Goal: Task Accomplishment & Management: Use online tool/utility

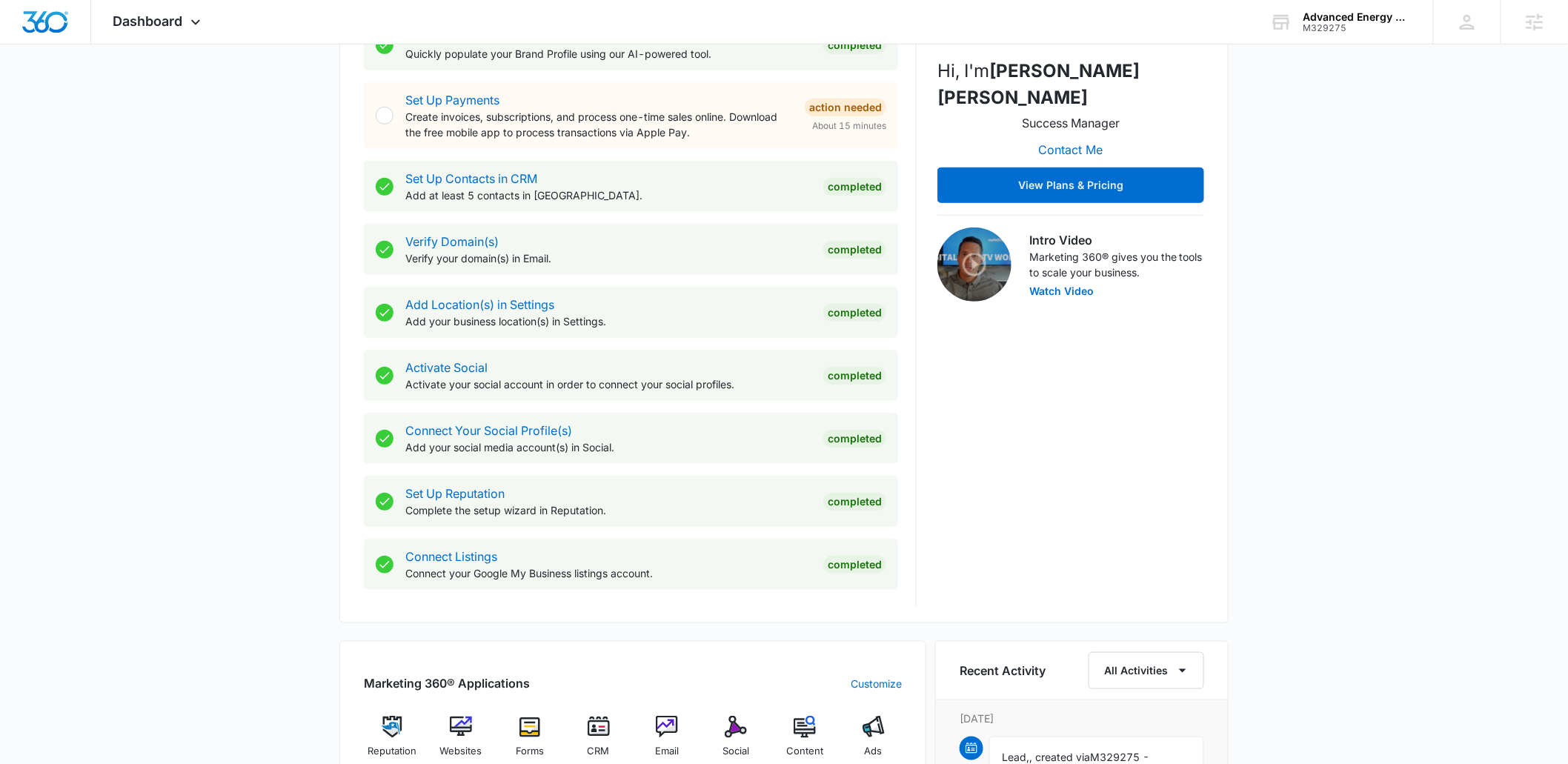
scroll to position [357, 0]
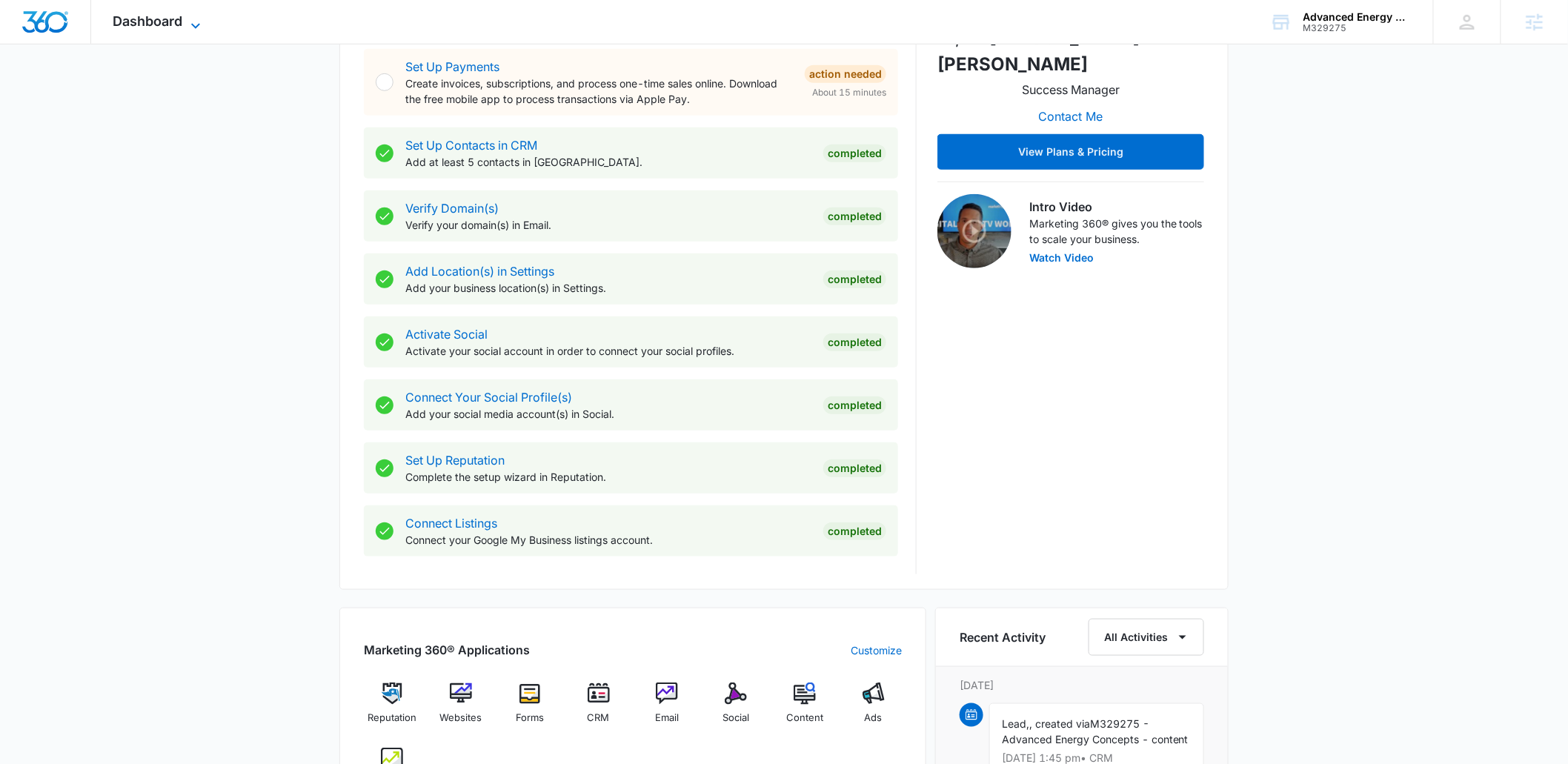
click at [152, 16] on span "Dashboard" at bounding box center [148, 21] width 70 height 16
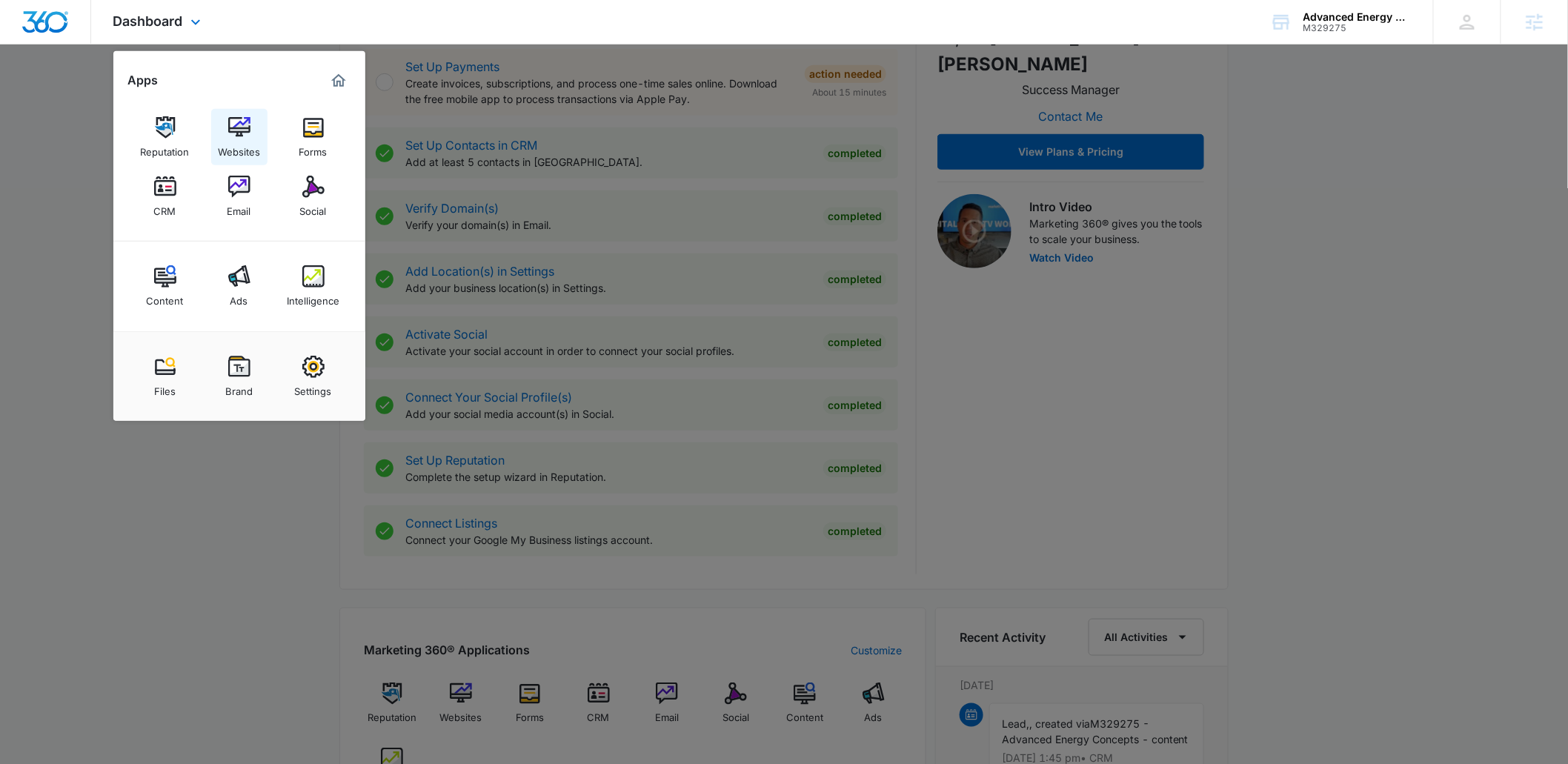
click at [248, 134] on img at bounding box center [239, 128] width 22 height 22
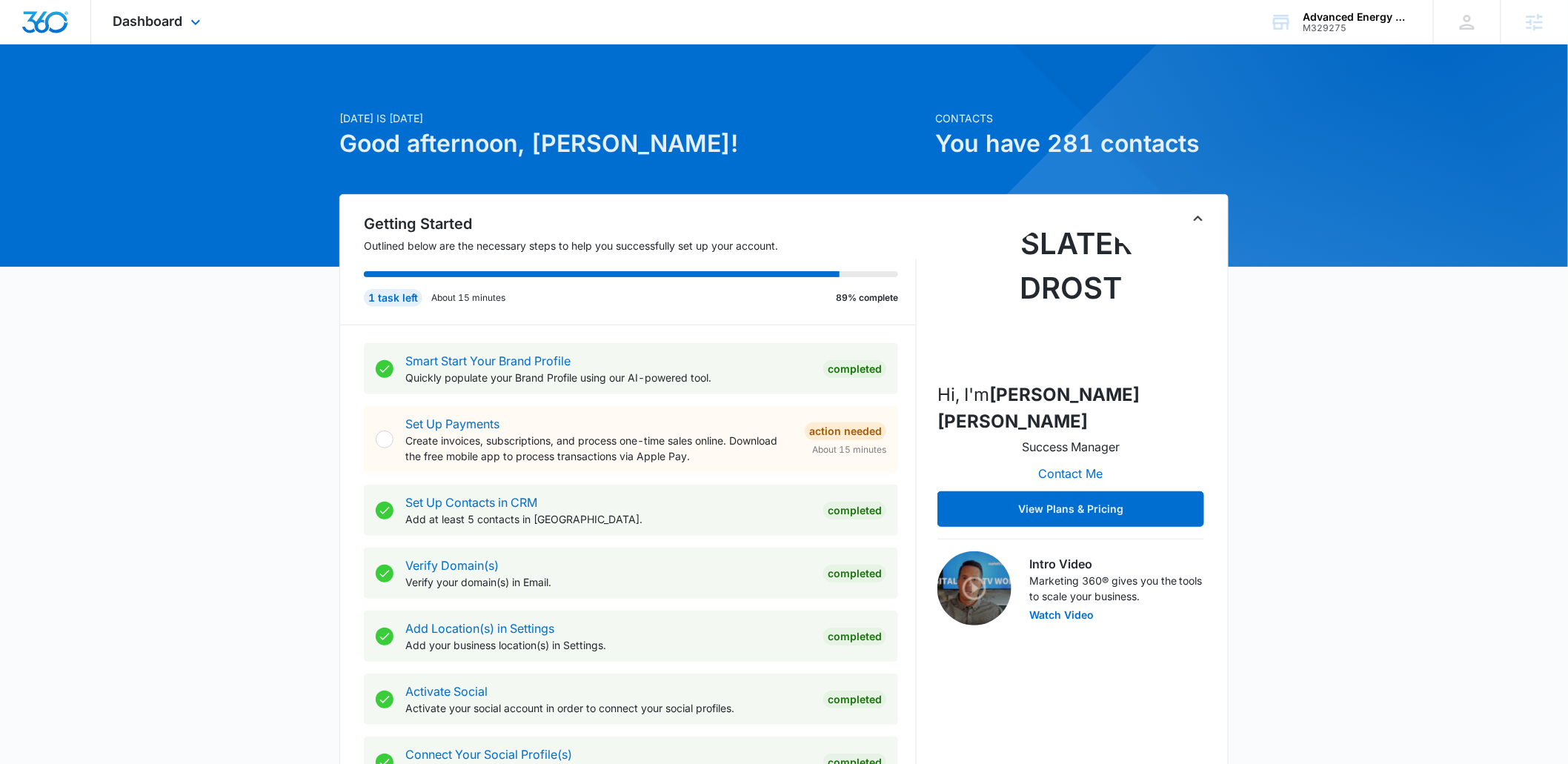
click at [169, 7] on div "Dashboard Apps Reputation Websites Forms CRM Email Social Content Ads Intellige…" at bounding box center [159, 21] width 135 height 44
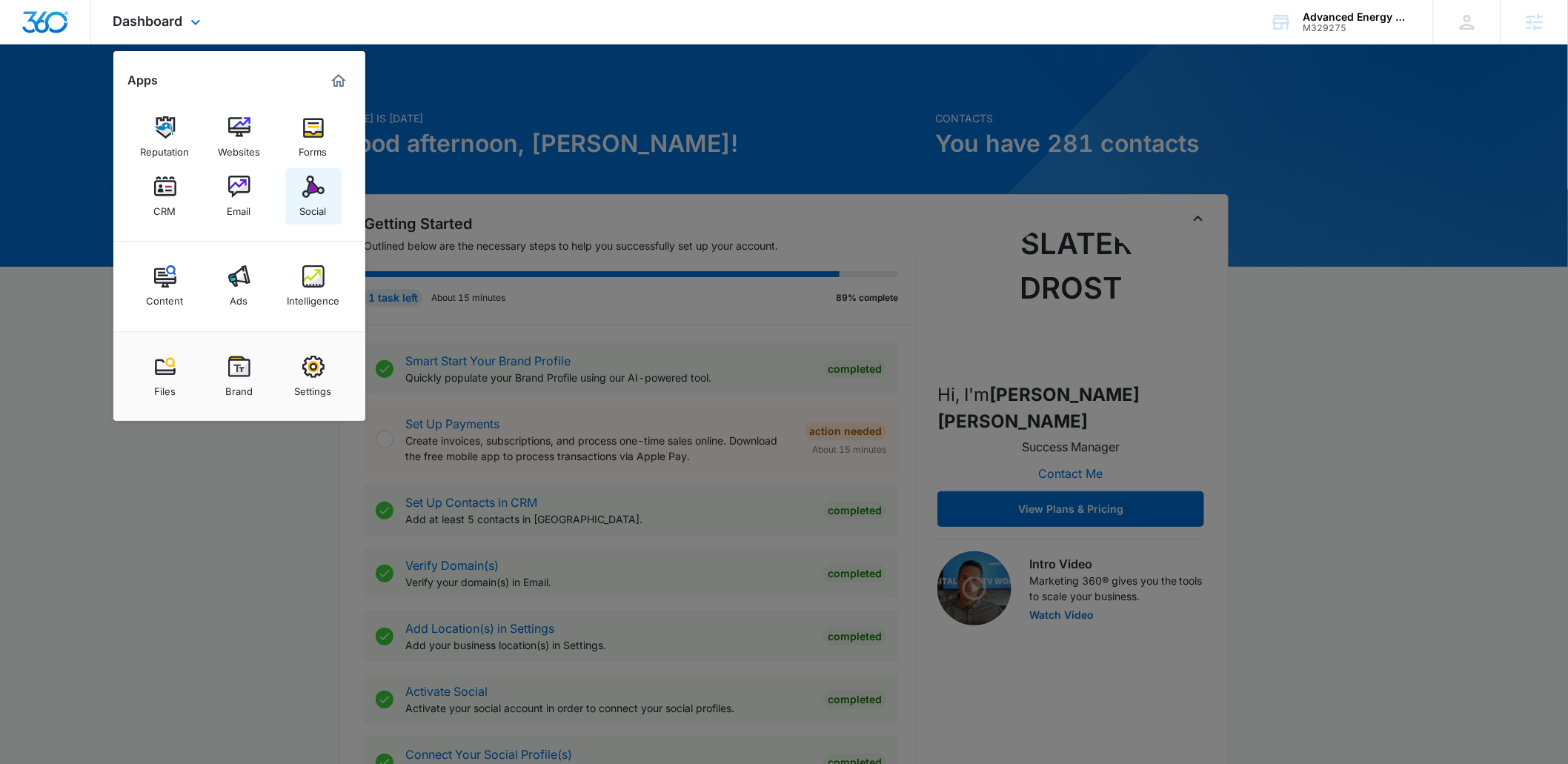
click at [297, 188] on link "Social" at bounding box center [313, 196] width 56 height 56
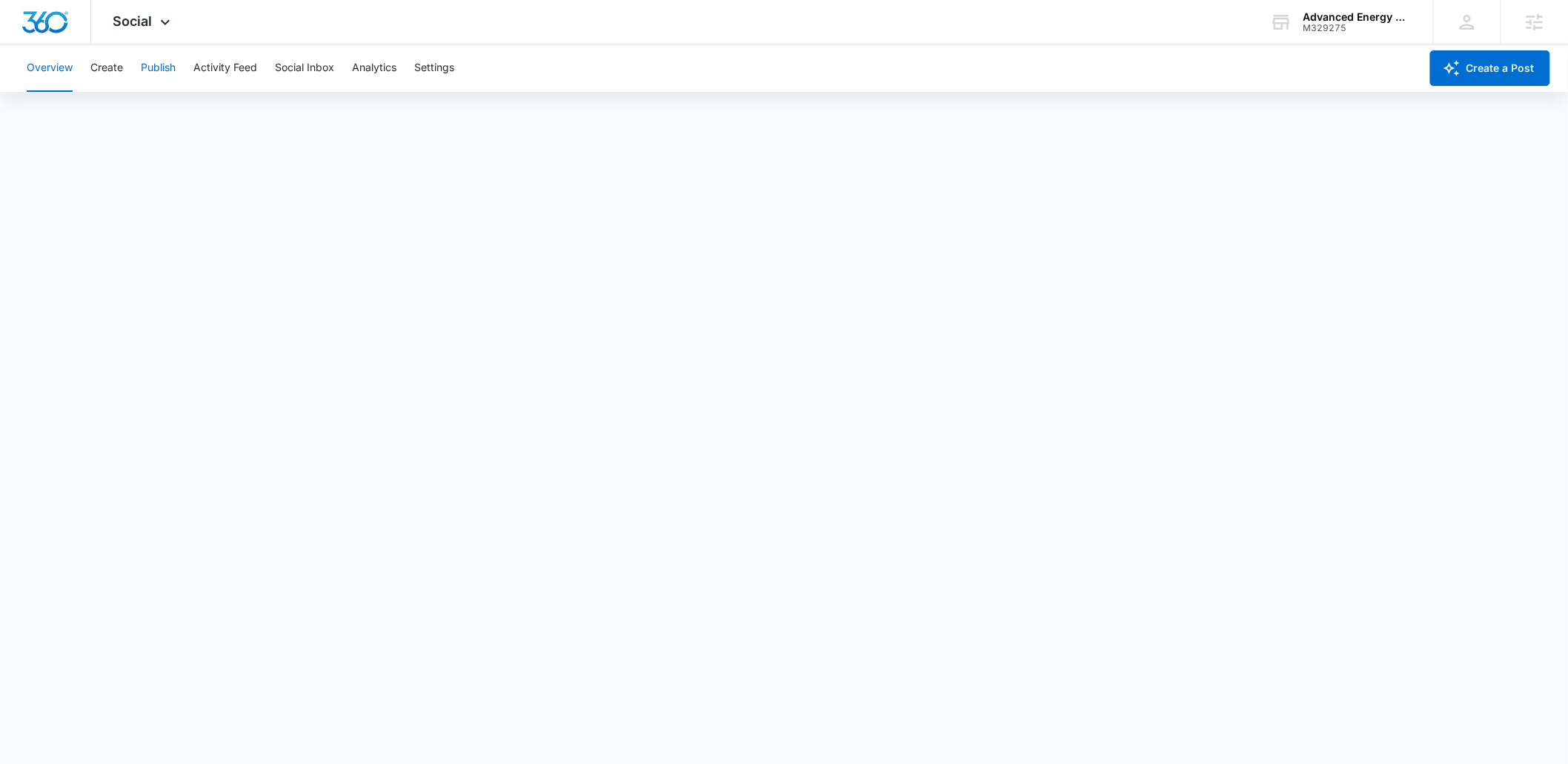
click at [159, 66] on button "Publish" at bounding box center [158, 68] width 35 height 48
click at [160, 14] on div "Social Apps Reputation Websites Forms CRM Email Social Content Ads Intelligence…" at bounding box center [144, 21] width 106 height 44
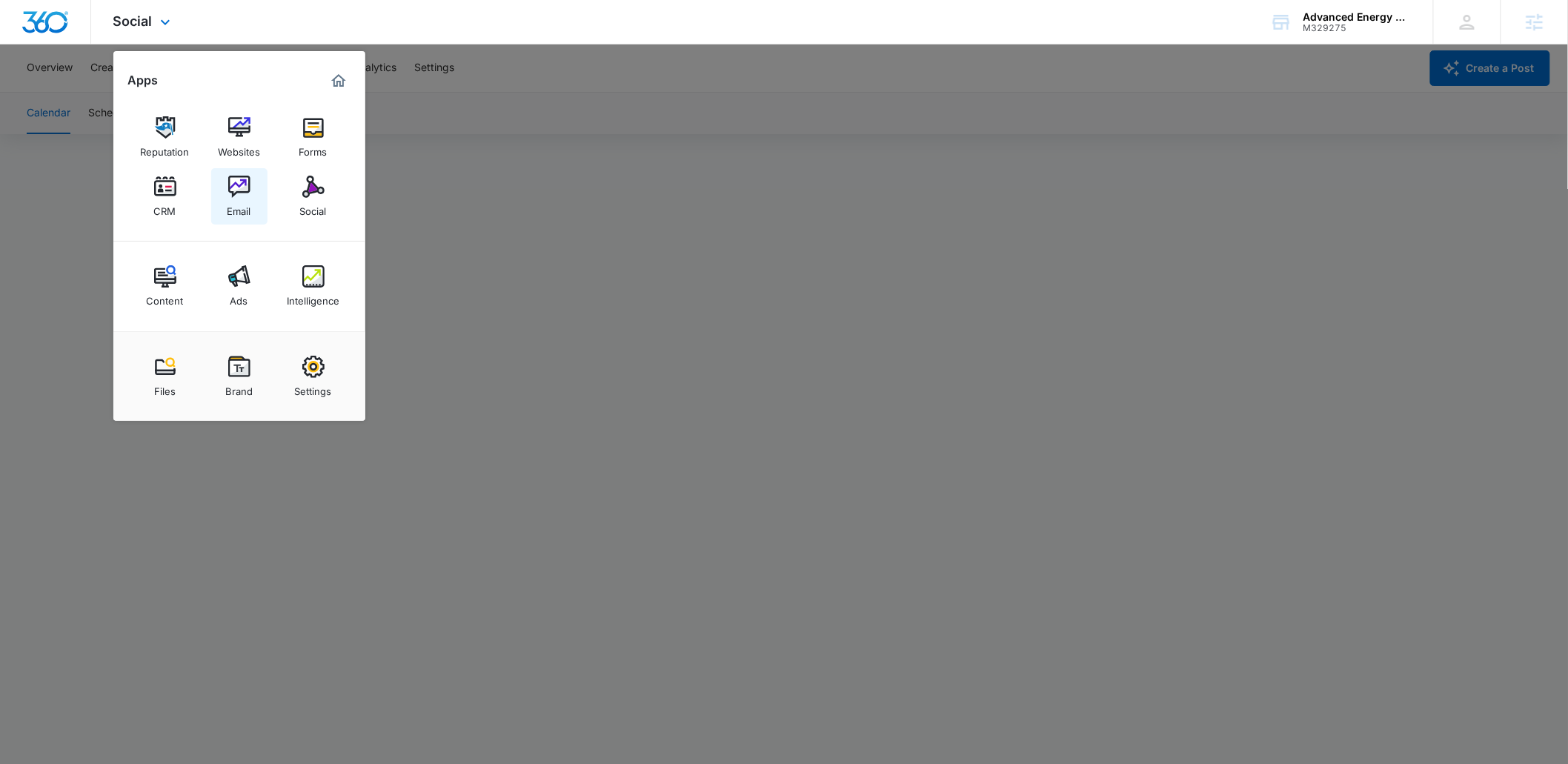
click at [246, 184] on img at bounding box center [239, 187] width 22 height 22
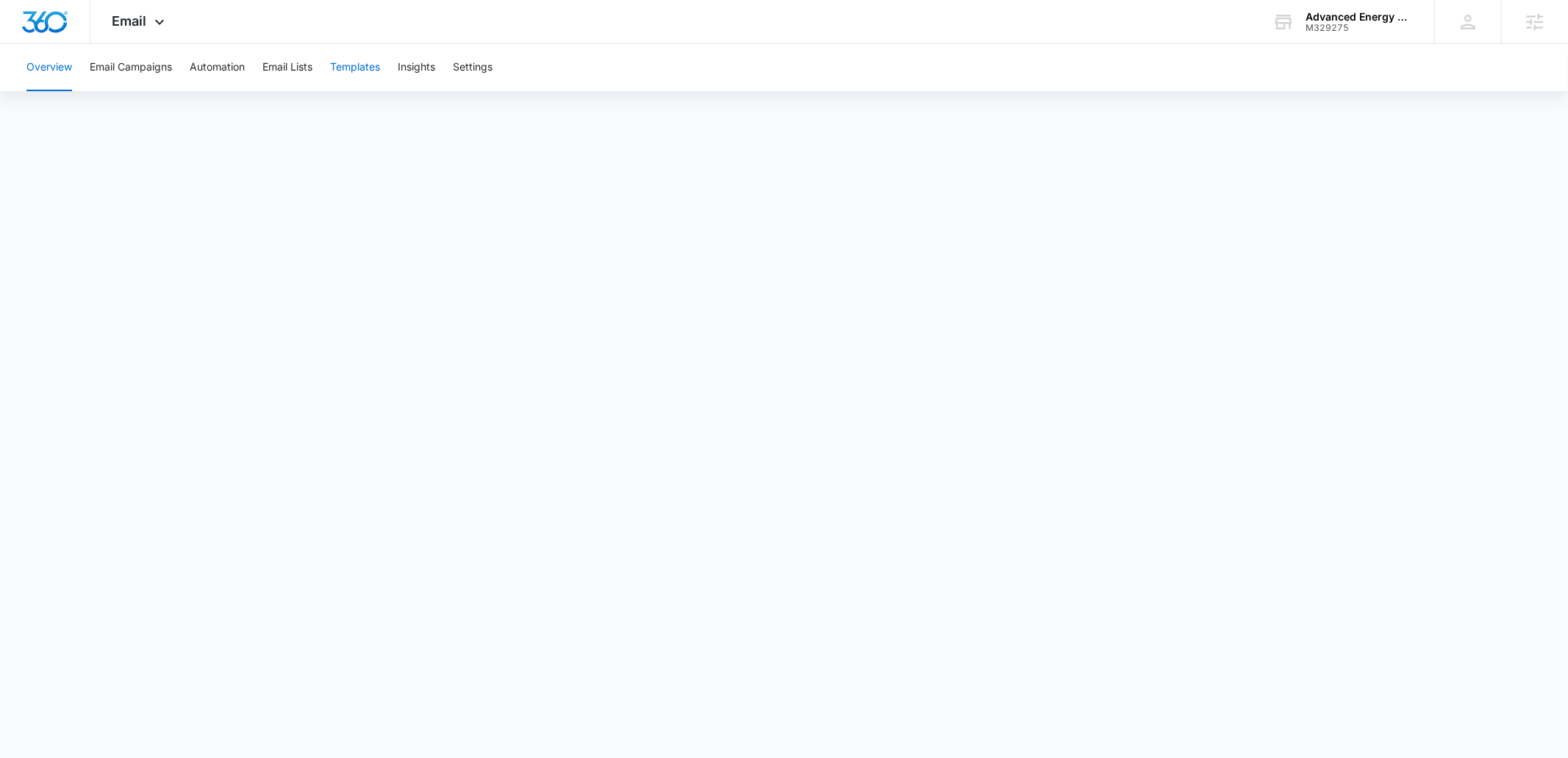
click at [364, 60] on button "Templates" at bounding box center [355, 68] width 50 height 47
